Goal: Task Accomplishment & Management: Manage account settings

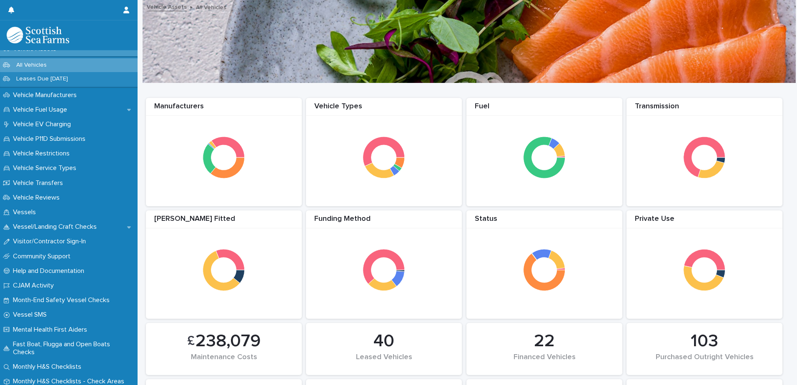
scroll to position [643, 0]
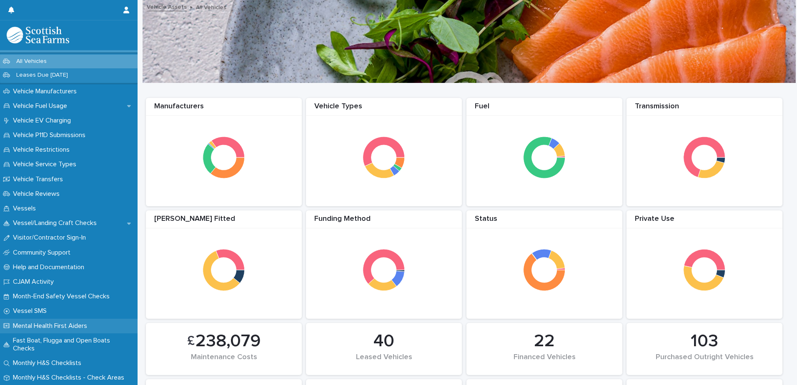
click at [64, 322] on p "Mental Health First Aiders" at bounding box center [52, 326] width 84 height 8
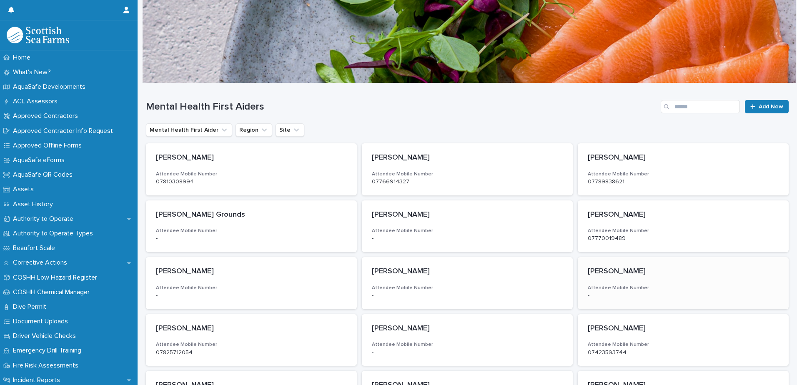
click at [619, 285] on h3 "Attendee Mobile Number" at bounding box center [682, 288] width 191 height 7
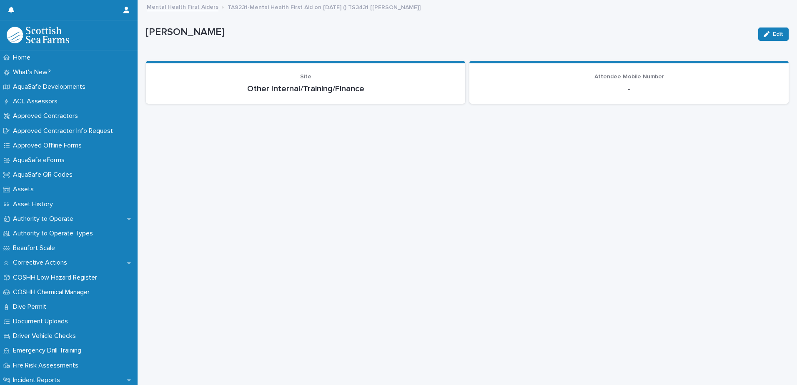
click at [633, 87] on p "-" at bounding box center [628, 89] width 299 height 10
click at [763, 34] on icon "button" at bounding box center [766, 34] width 6 height 6
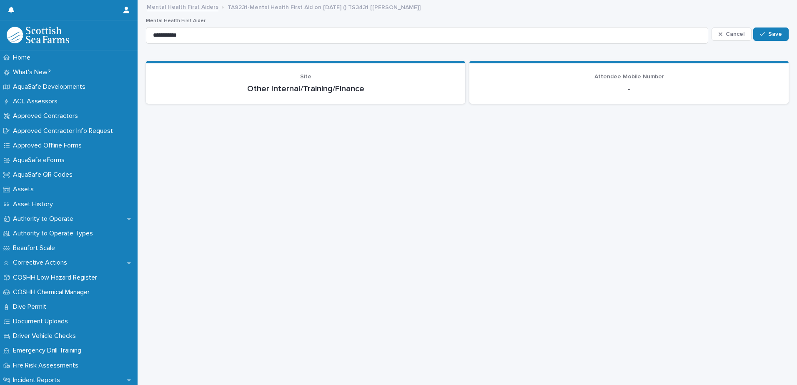
click at [644, 87] on p "-" at bounding box center [628, 89] width 299 height 10
click at [622, 89] on p "-" at bounding box center [628, 89] width 299 height 10
click at [764, 30] on button "Save" at bounding box center [770, 33] width 35 height 13
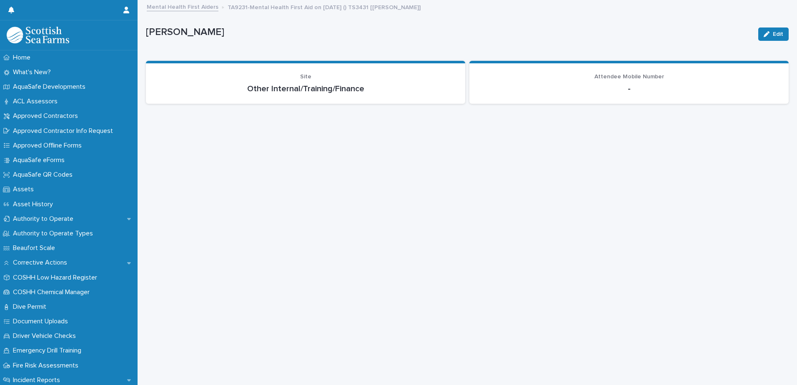
click at [623, 88] on p "-" at bounding box center [628, 89] width 299 height 10
click at [309, 86] on p "Other Internal/Training/Finance" at bounding box center [305, 89] width 299 height 10
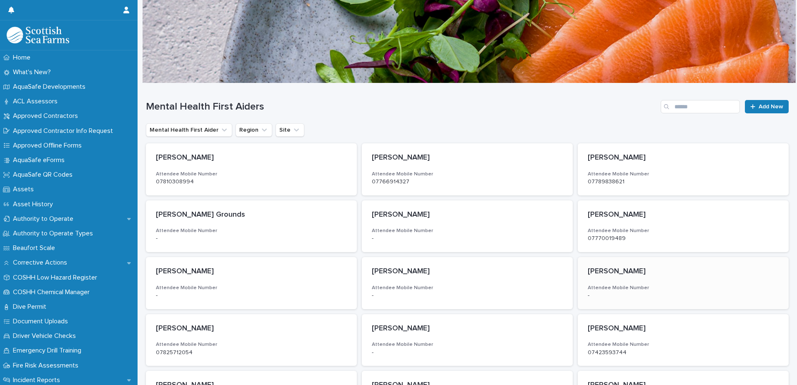
scroll to position [42, 0]
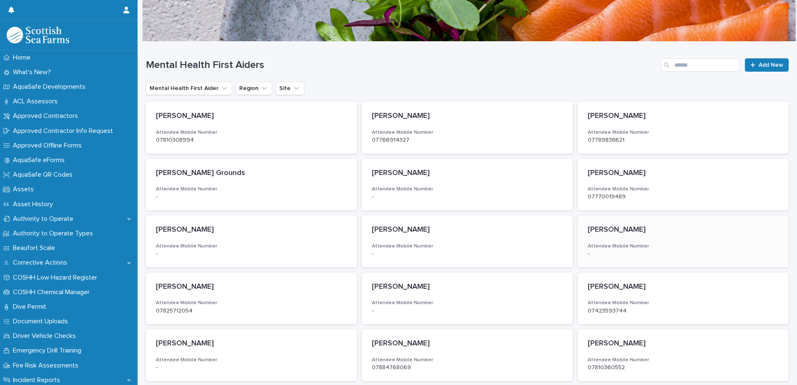
drag, startPoint x: 630, startPoint y: 246, endPoint x: 616, endPoint y: 235, distance: 18.4
click at [616, 235] on div "[PERSON_NAME] Attendee Mobile Number -" at bounding box center [682, 241] width 211 height 52
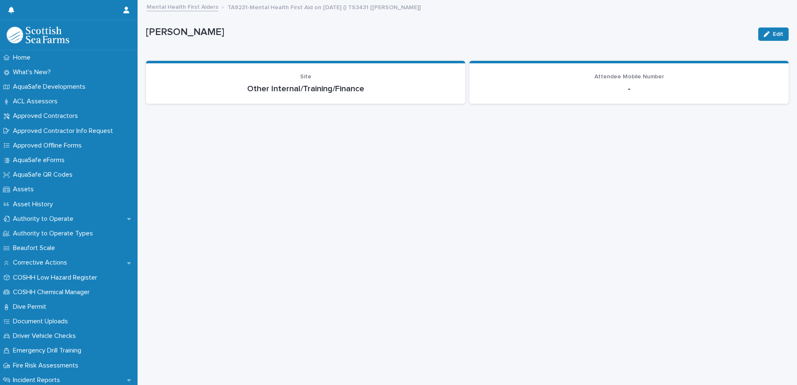
click at [623, 86] on p "-" at bounding box center [628, 89] width 299 height 10
click at [623, 88] on p "-" at bounding box center [628, 89] width 299 height 10
click at [763, 35] on icon "button" at bounding box center [766, 34] width 6 height 6
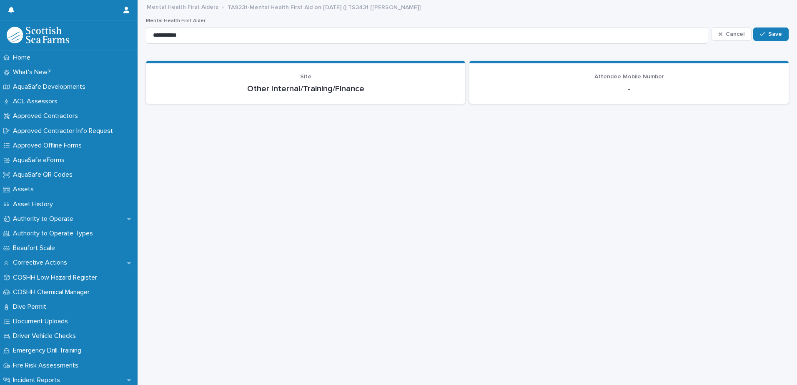
click at [630, 91] on p "-" at bounding box center [628, 89] width 299 height 10
click at [624, 86] on p "-" at bounding box center [628, 89] width 299 height 10
click at [624, 75] on span "Attendee Mobile Number" at bounding box center [629, 77] width 70 height 6
click at [345, 88] on p "Other Internal/Training/Finance" at bounding box center [305, 89] width 299 height 10
click at [264, 91] on p "Other Internal/Training/Finance" at bounding box center [305, 89] width 299 height 10
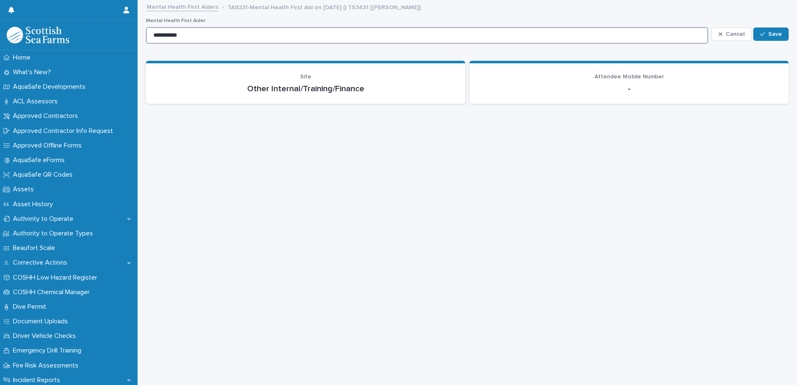
click at [230, 32] on input "**********" at bounding box center [427, 35] width 562 height 17
